Goal: Navigation & Orientation: Find specific page/section

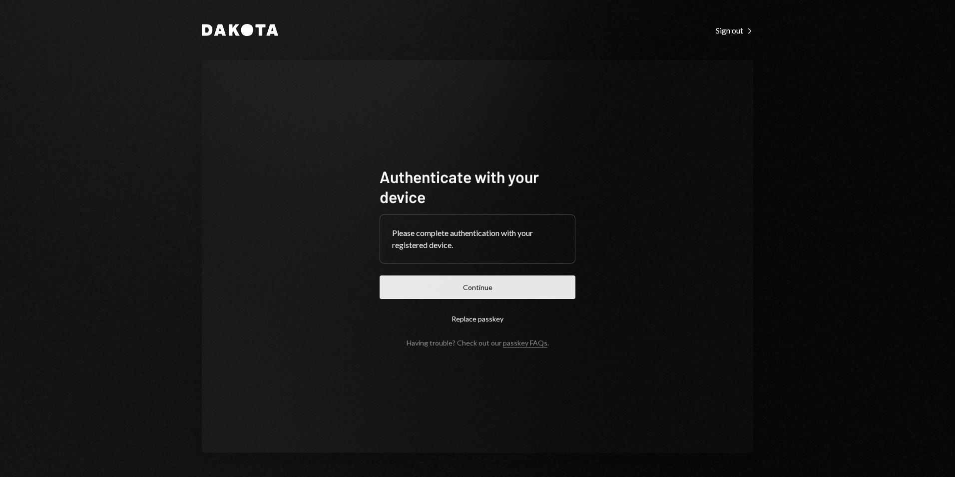
click at [448, 285] on button "Continue" at bounding box center [478, 286] width 196 height 23
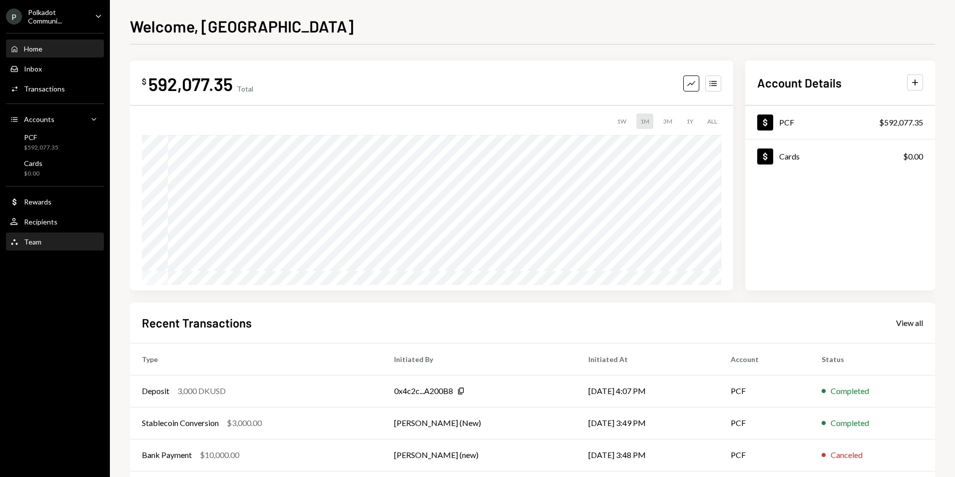
click at [56, 245] on div "Team Team" at bounding box center [55, 241] width 90 height 9
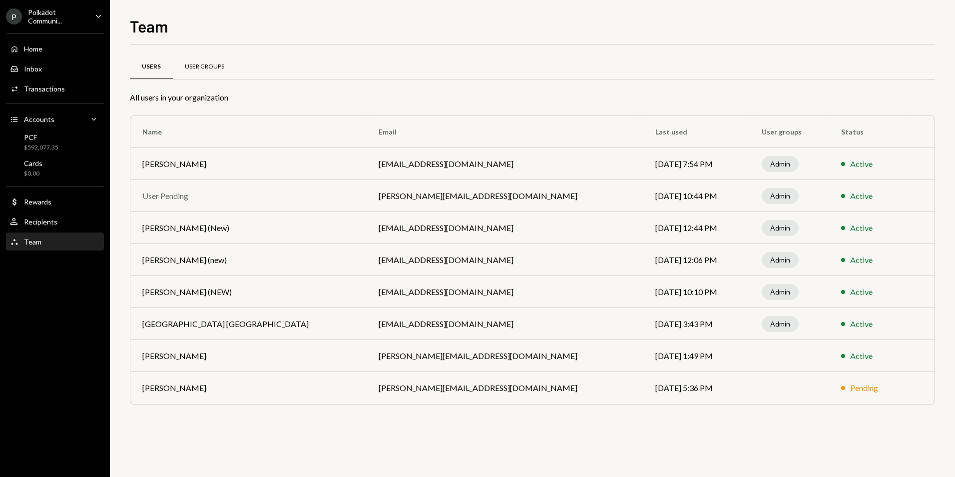
click at [208, 73] on div "User Groups" at bounding box center [204, 67] width 63 height 24
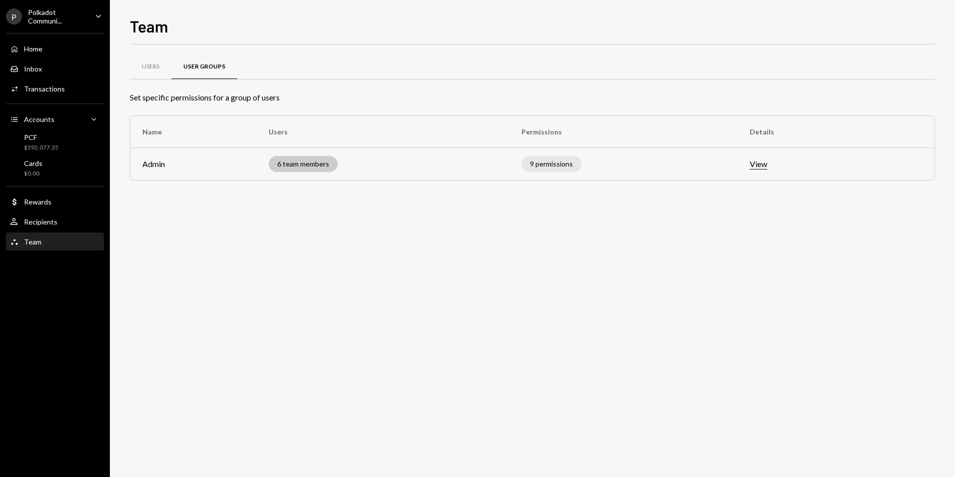
click at [314, 165] on div "6 team members" at bounding box center [303, 164] width 69 height 16
click at [767, 162] on button "View" at bounding box center [758, 164] width 17 height 10
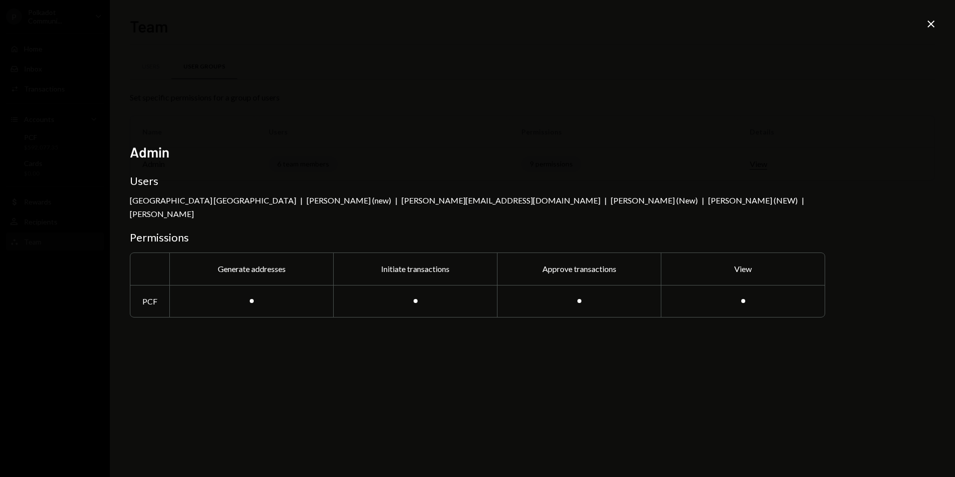
click at [250, 299] on div at bounding box center [252, 301] width 4 height 4
click at [936, 24] on icon "Close" at bounding box center [931, 24] width 12 height 12
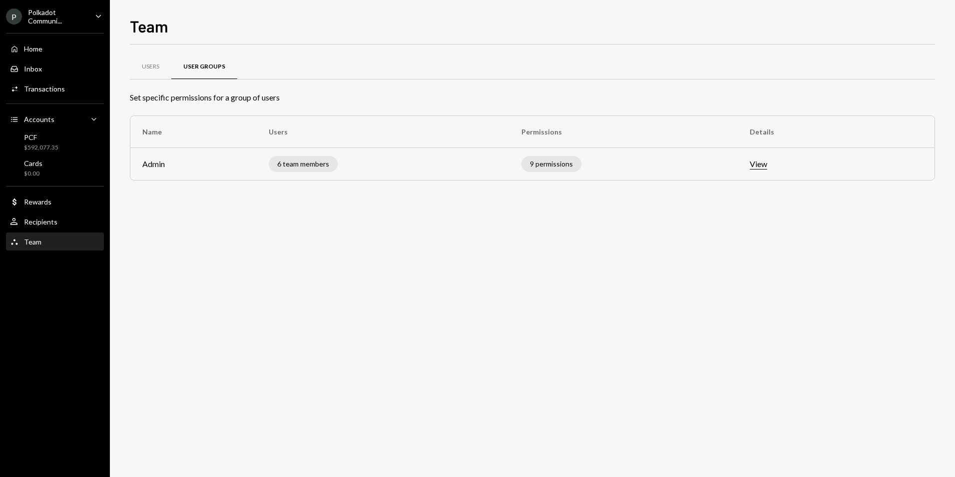
click at [51, 18] on div "Polkadot Communi..." at bounding box center [57, 16] width 59 height 17
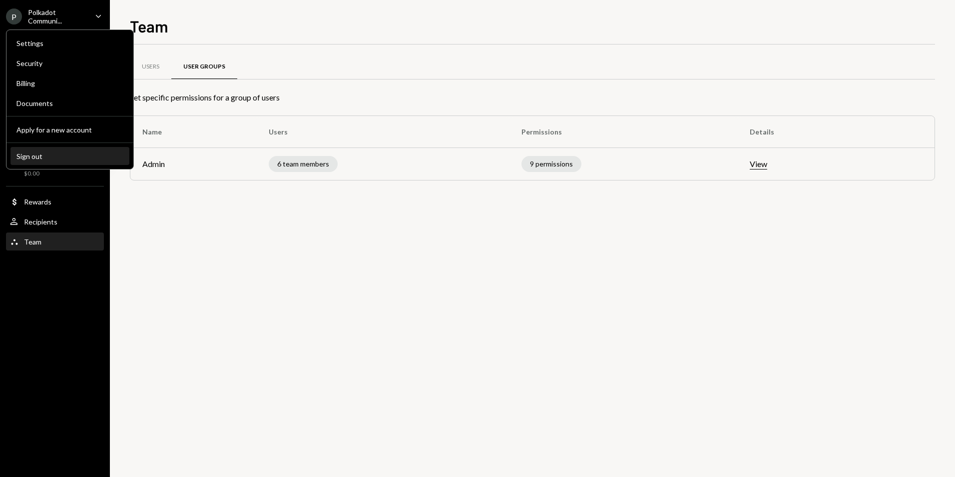
click at [36, 159] on div "Sign out" at bounding box center [69, 156] width 107 height 8
